Goal: Information Seeking & Learning: Find specific page/section

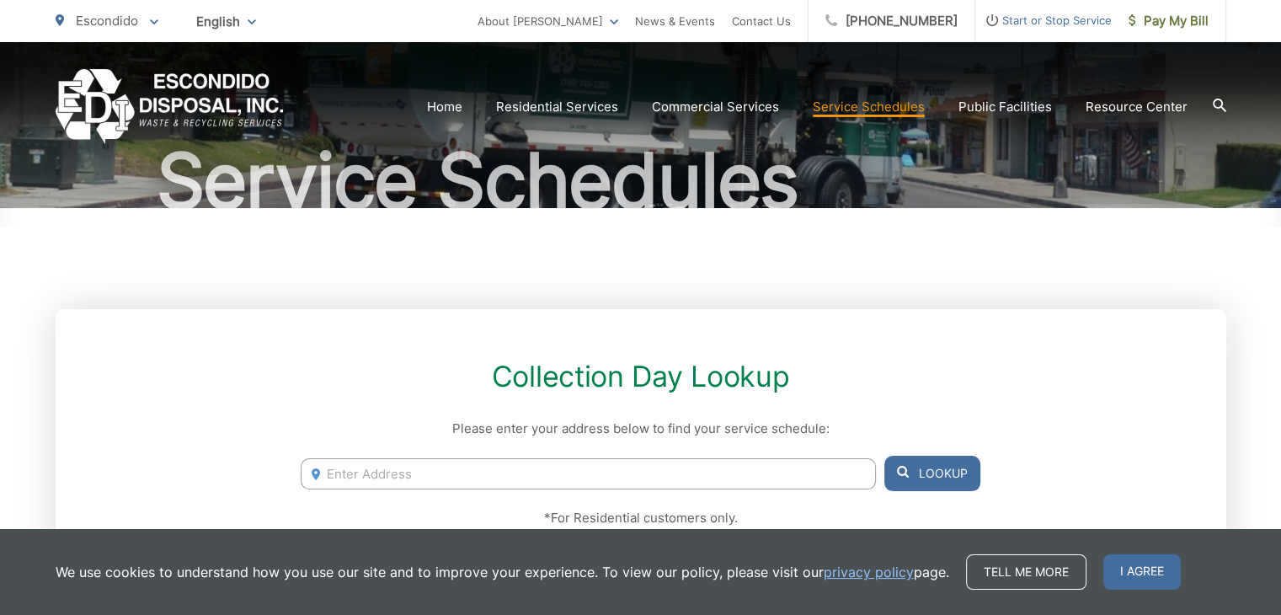
scroll to position [151, 0]
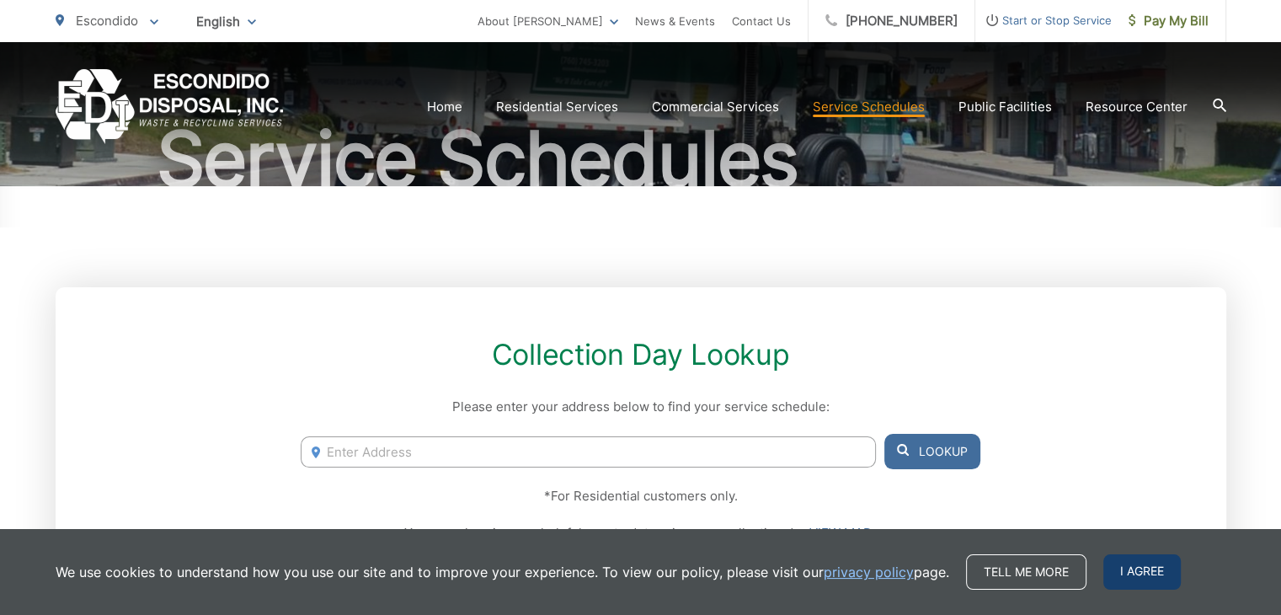
click at [1152, 560] on span "I agree" at bounding box center [1141, 571] width 77 height 35
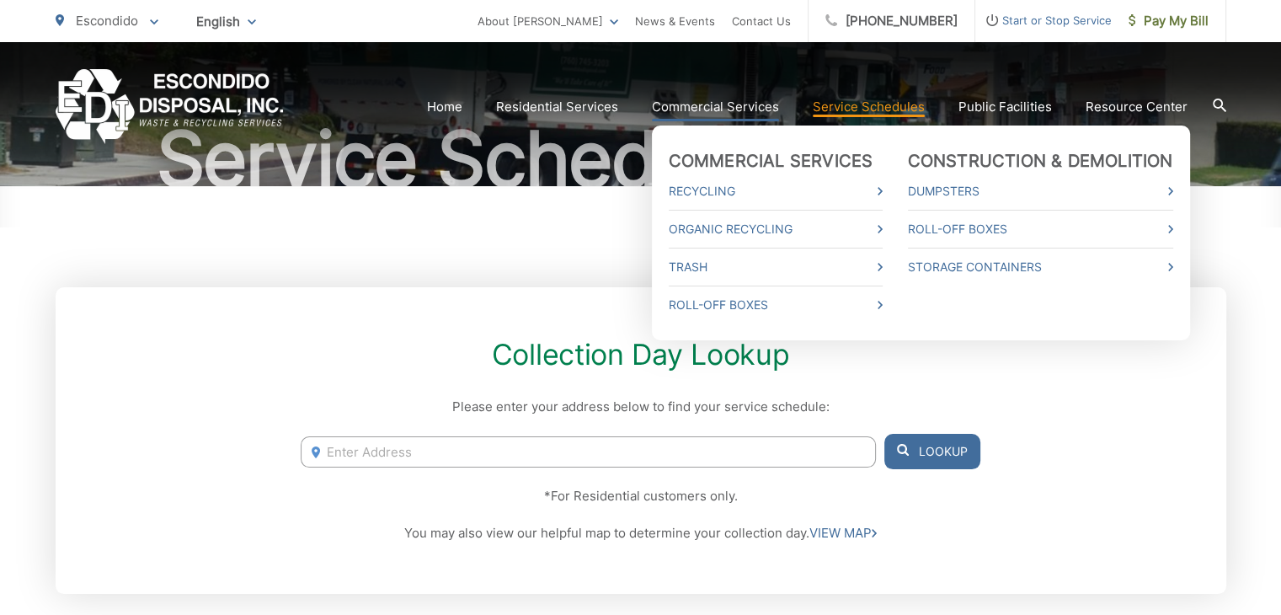
click at [713, 109] on link "Commercial Services" at bounding box center [715, 107] width 127 height 20
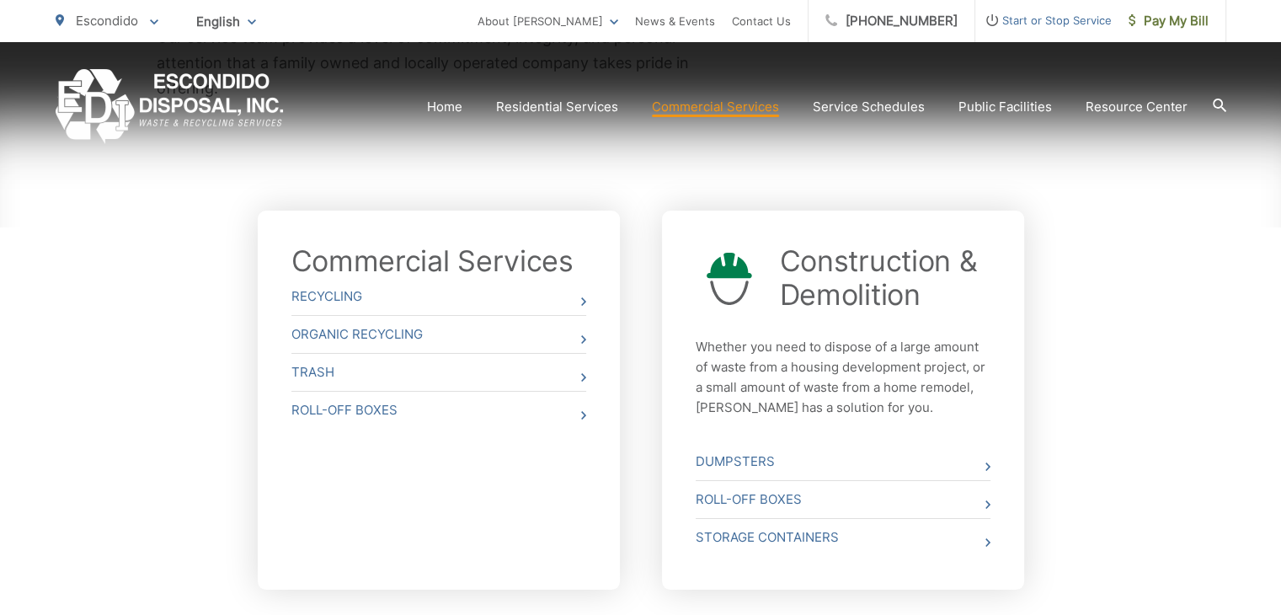
scroll to position [536, 0]
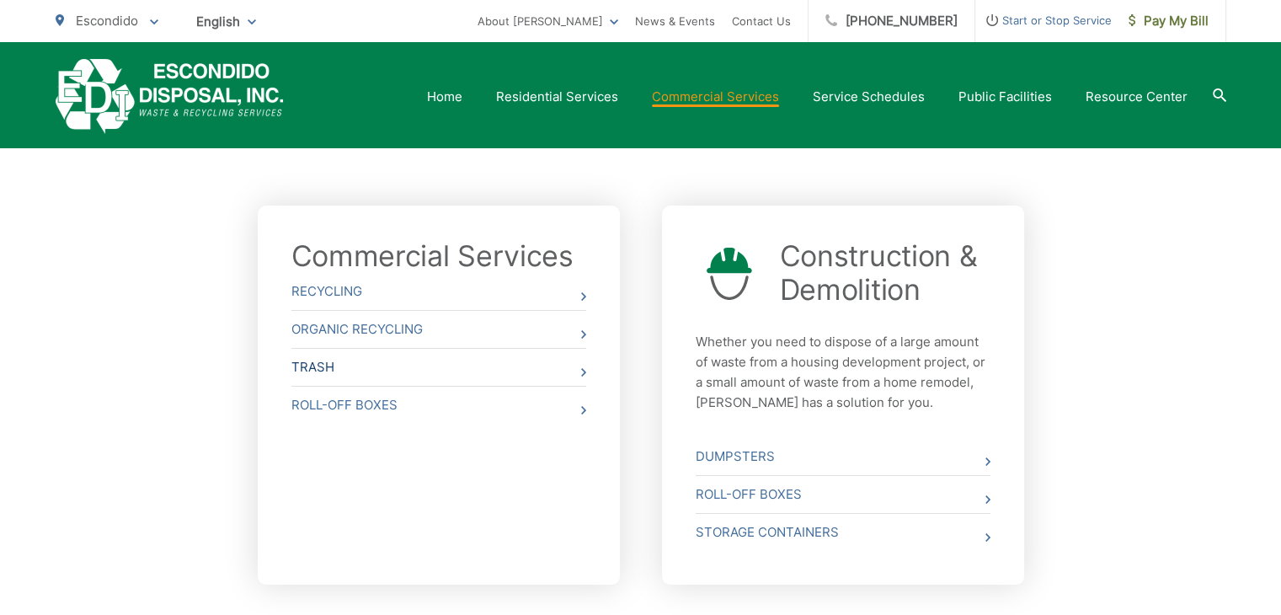
click at [467, 363] on link "Trash" at bounding box center [438, 367] width 295 height 37
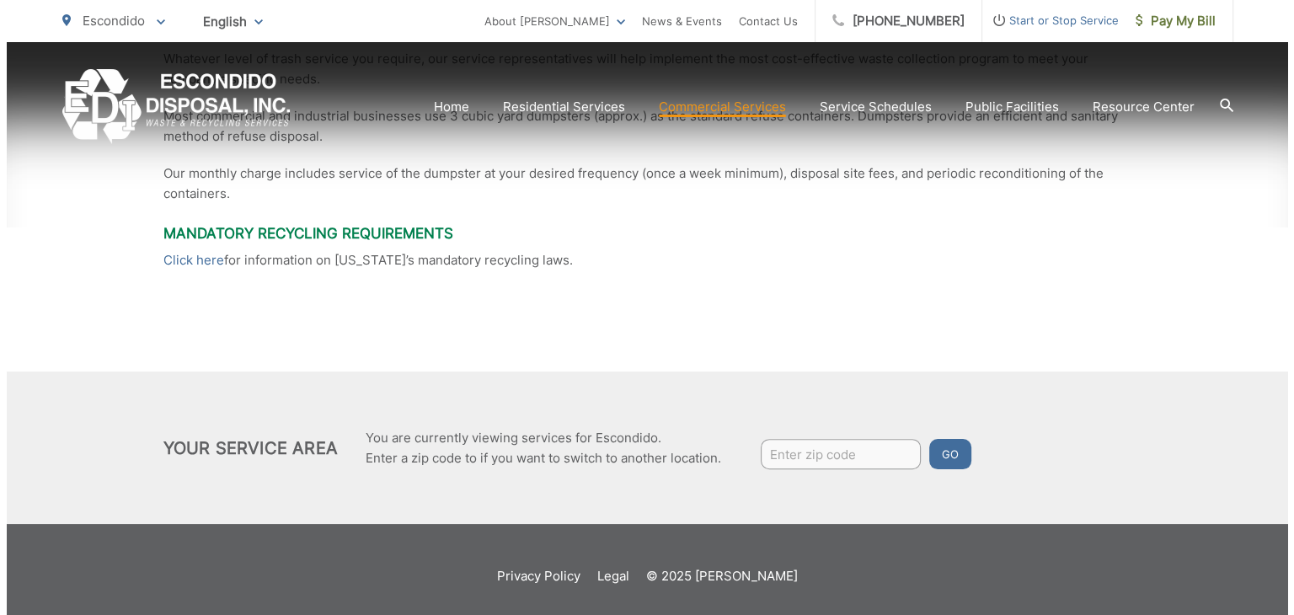
scroll to position [475, 0]
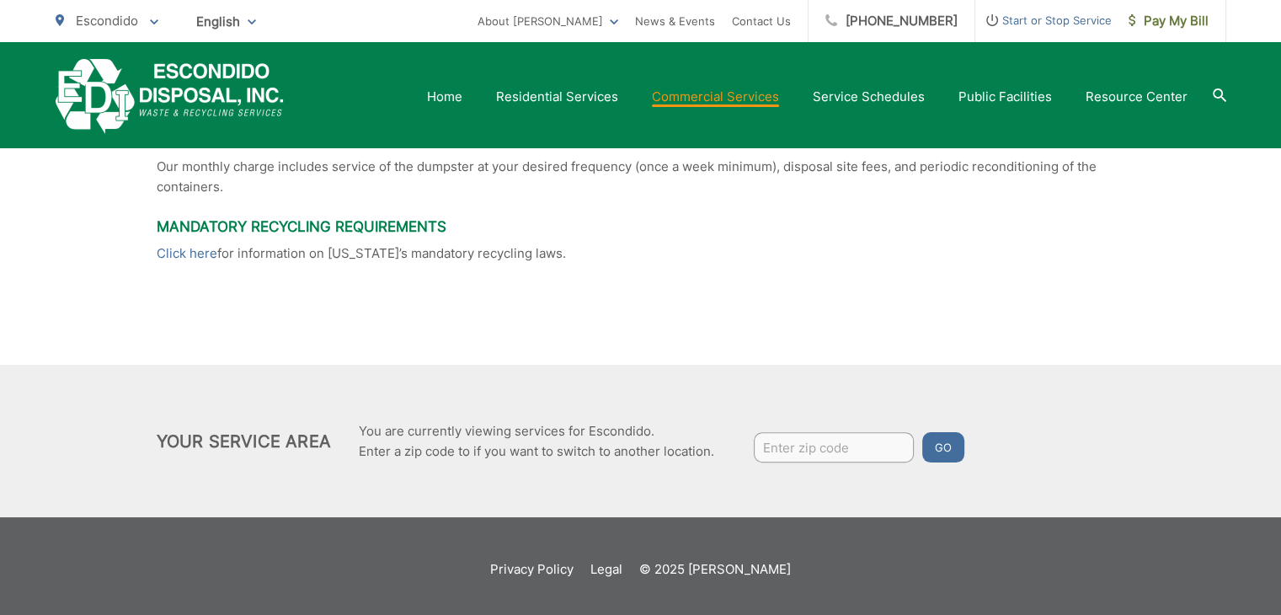
click at [787, 436] on input "Enter zip code" at bounding box center [834, 447] width 160 height 30
click at [784, 451] on input "Enter zip code" at bounding box center [834, 447] width 160 height 30
type input "92029"
click at [937, 440] on button "Go" at bounding box center [943, 447] width 42 height 30
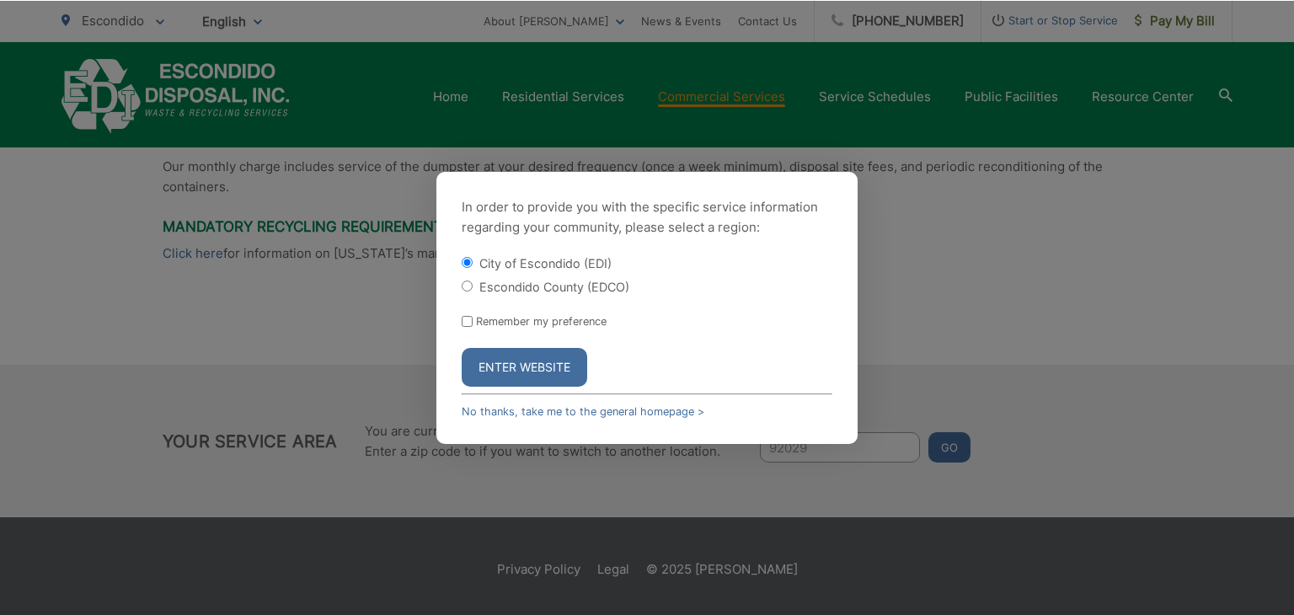
click at [531, 368] on button "Enter Website" at bounding box center [524, 367] width 125 height 39
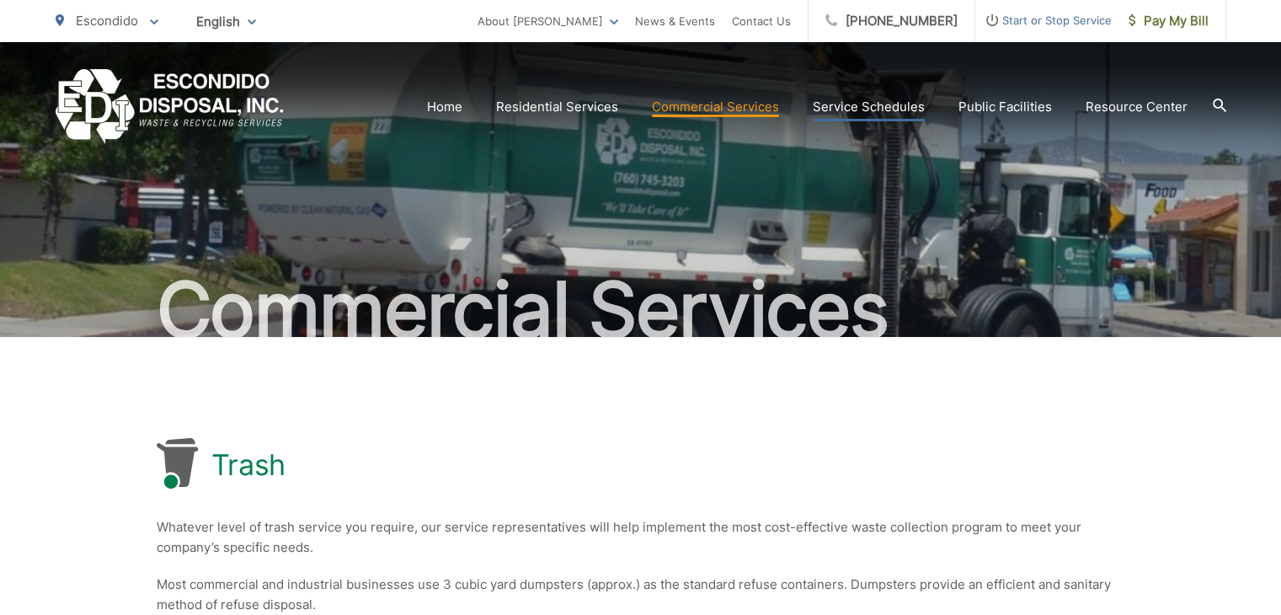
click at [870, 105] on link "Service Schedules" at bounding box center [869, 107] width 112 height 20
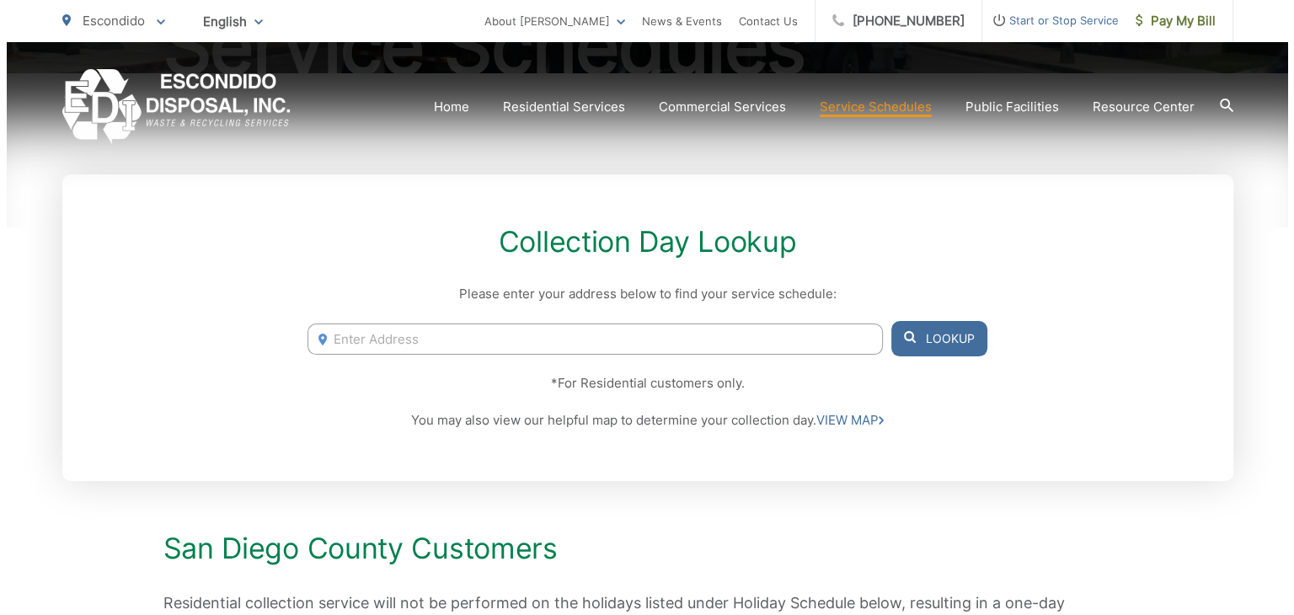
scroll to position [271, 0]
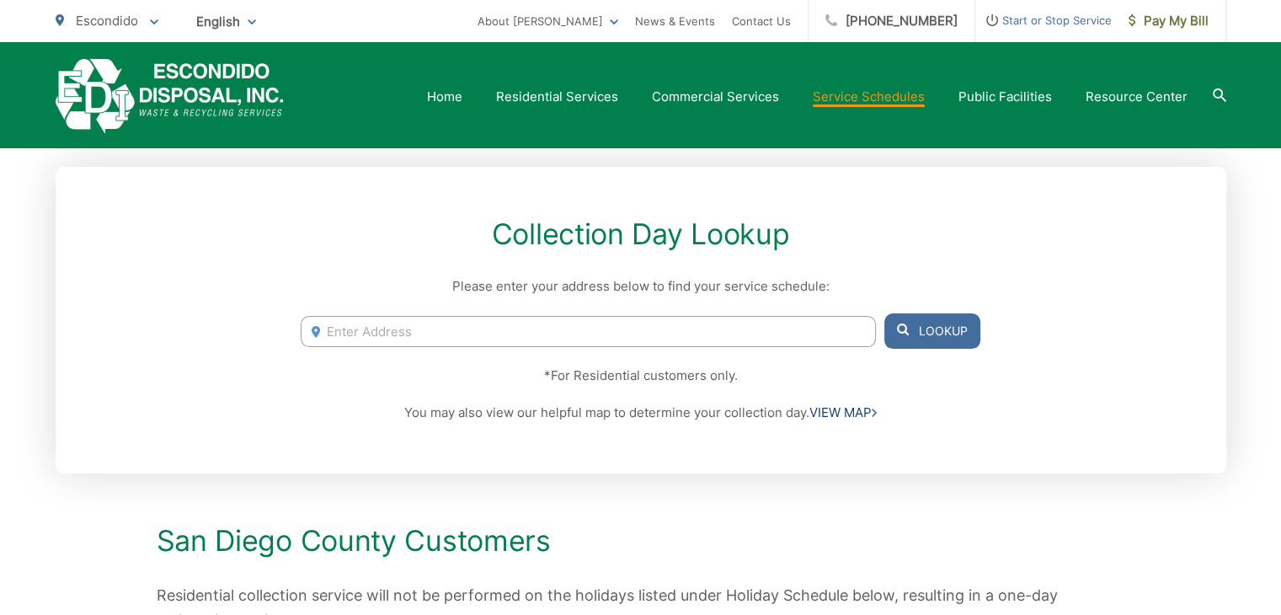
click at [845, 408] on link "VIEW MAP" at bounding box center [842, 413] width 67 height 20
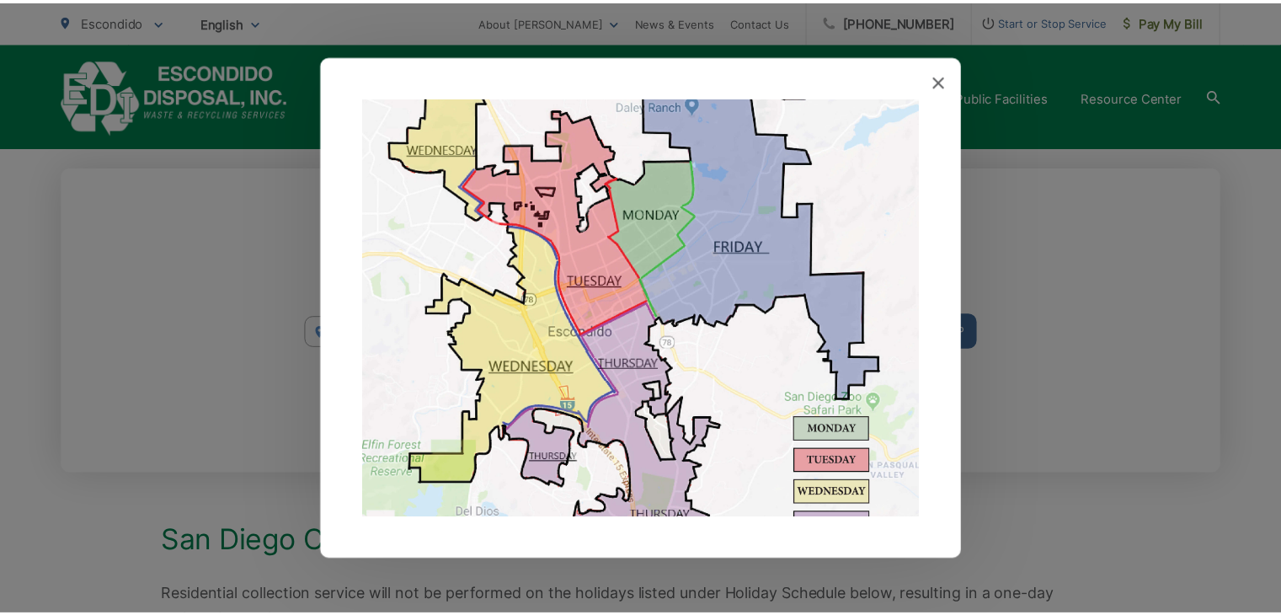
scroll to position [193, 0]
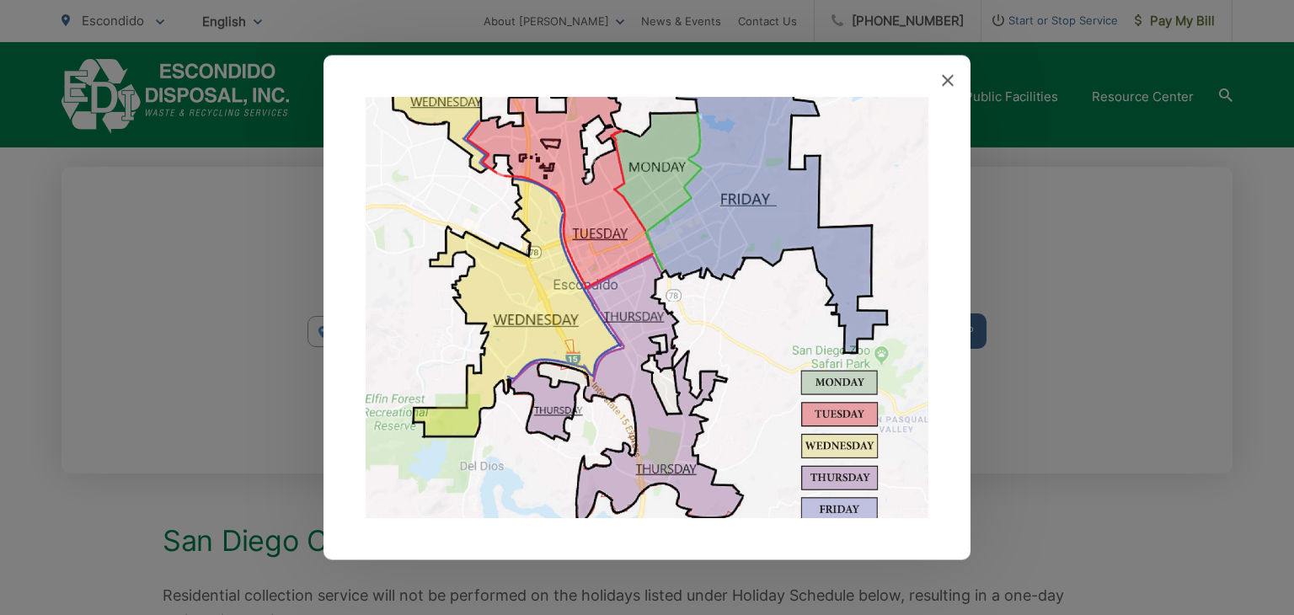
click at [947, 70] on div at bounding box center [646, 308] width 647 height 504
click at [947, 82] on icon at bounding box center [948, 81] width 12 height 12
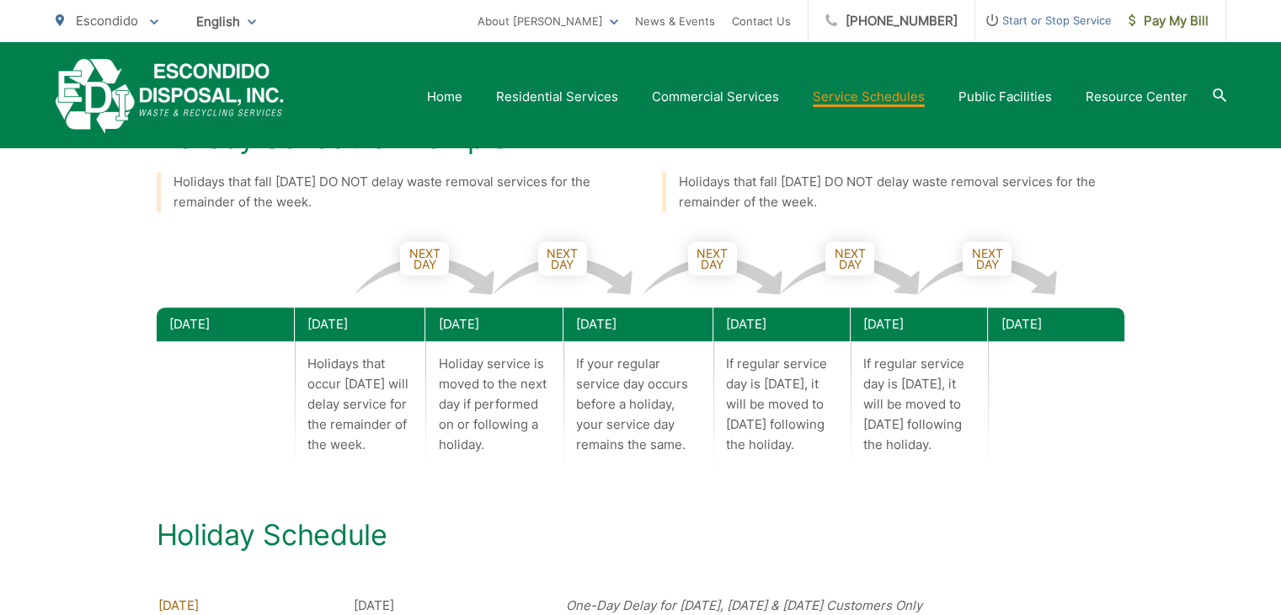
scroll to position [731, 0]
